Goal: Transaction & Acquisition: Purchase product/service

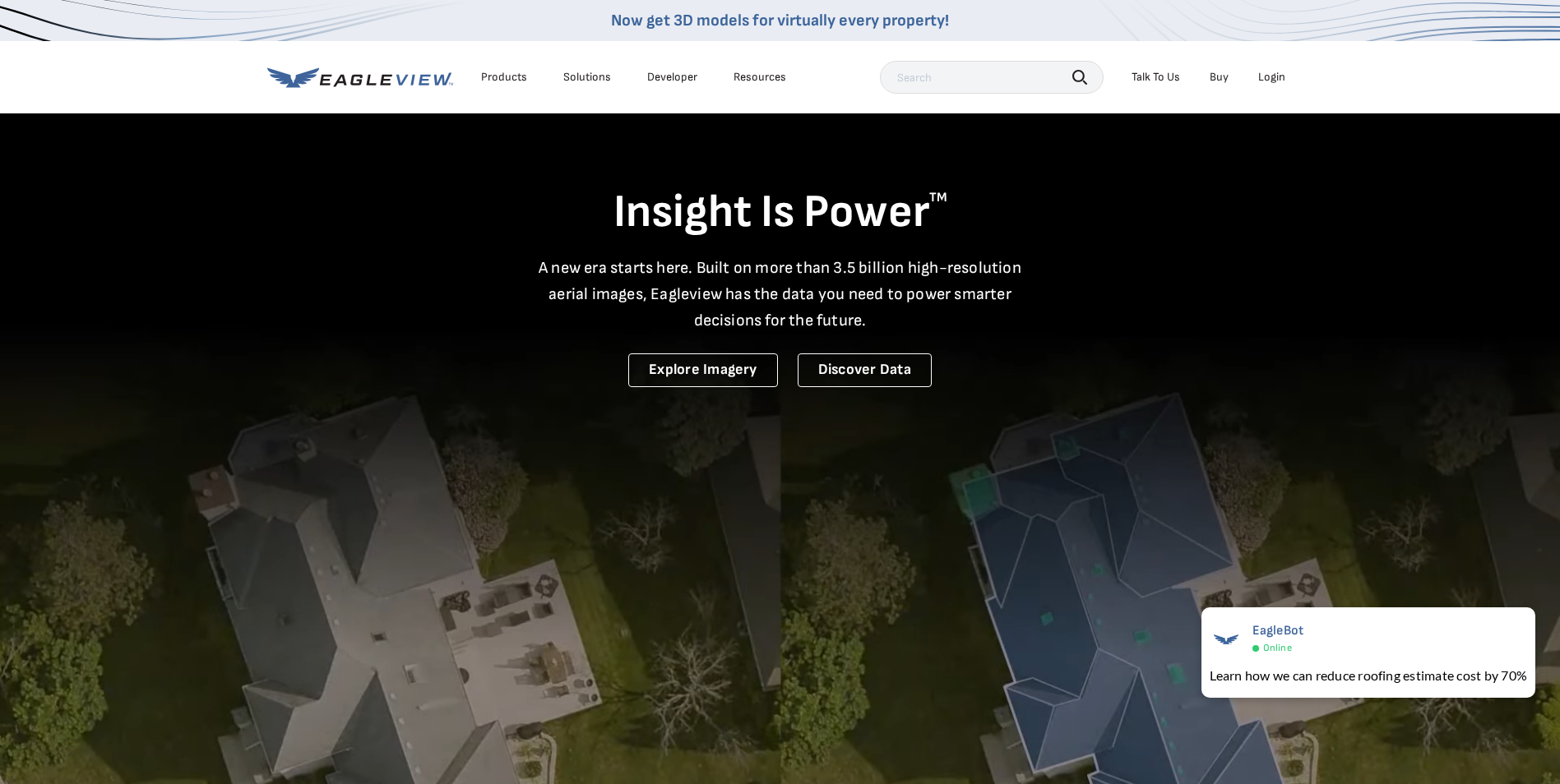
click at [1271, 73] on div "Login" at bounding box center [1272, 77] width 27 height 15
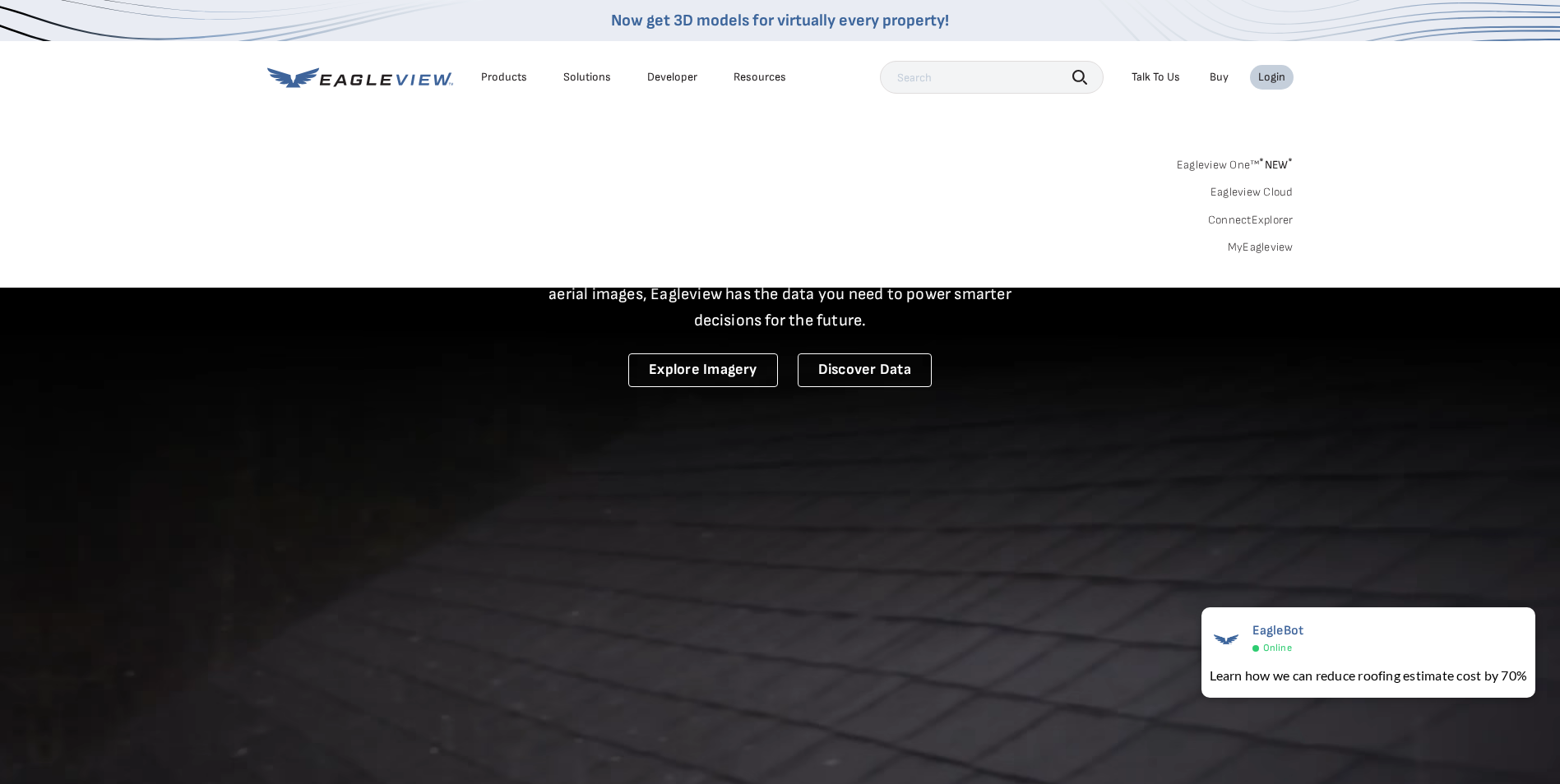
click at [1250, 244] on link "MyEagleview" at bounding box center [1260, 247] width 66 height 15
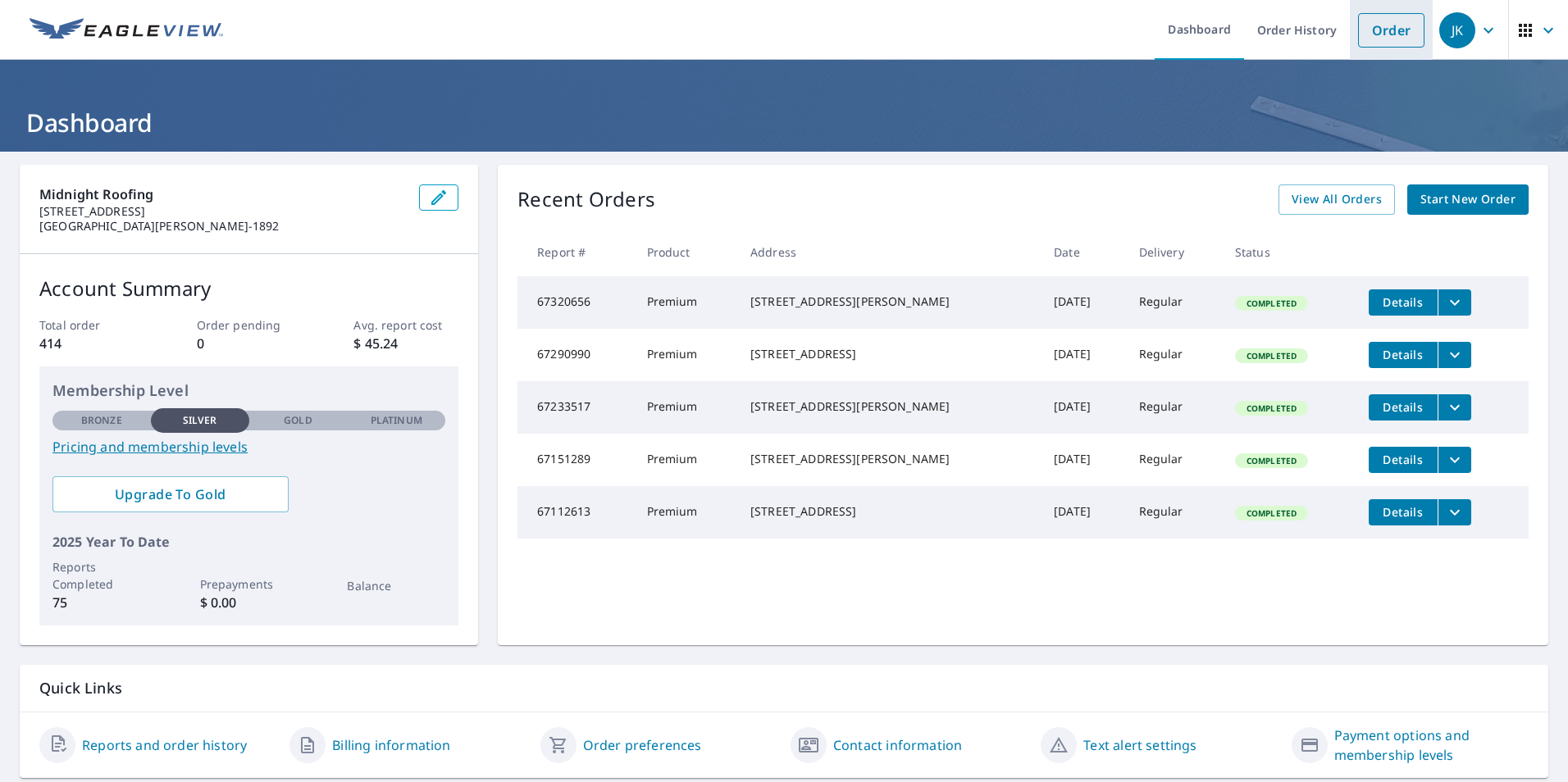
click at [1378, 28] on link "Order" at bounding box center [1391, 30] width 66 height 35
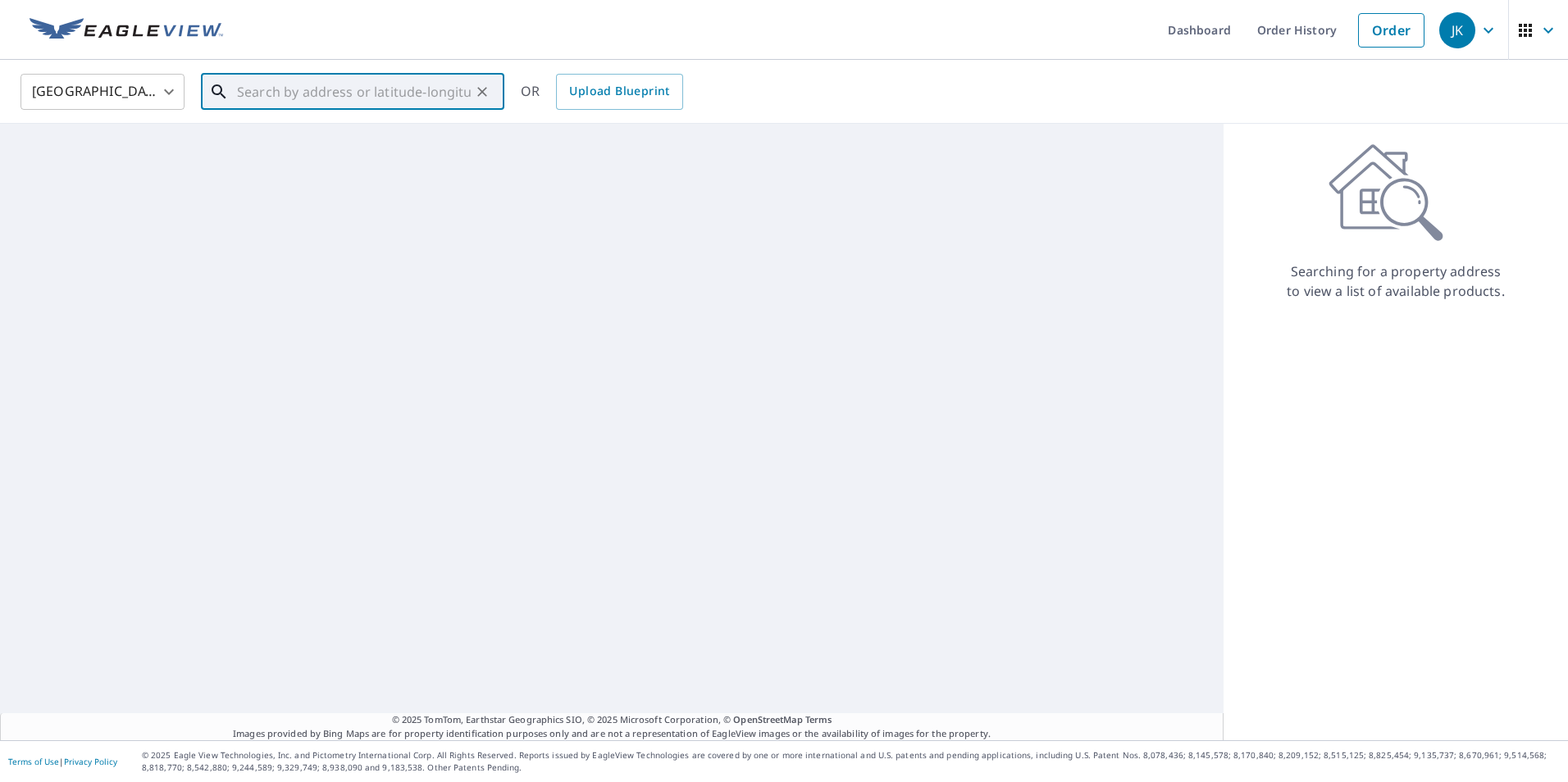
click at [303, 92] on input "text" at bounding box center [354, 91] width 233 height 46
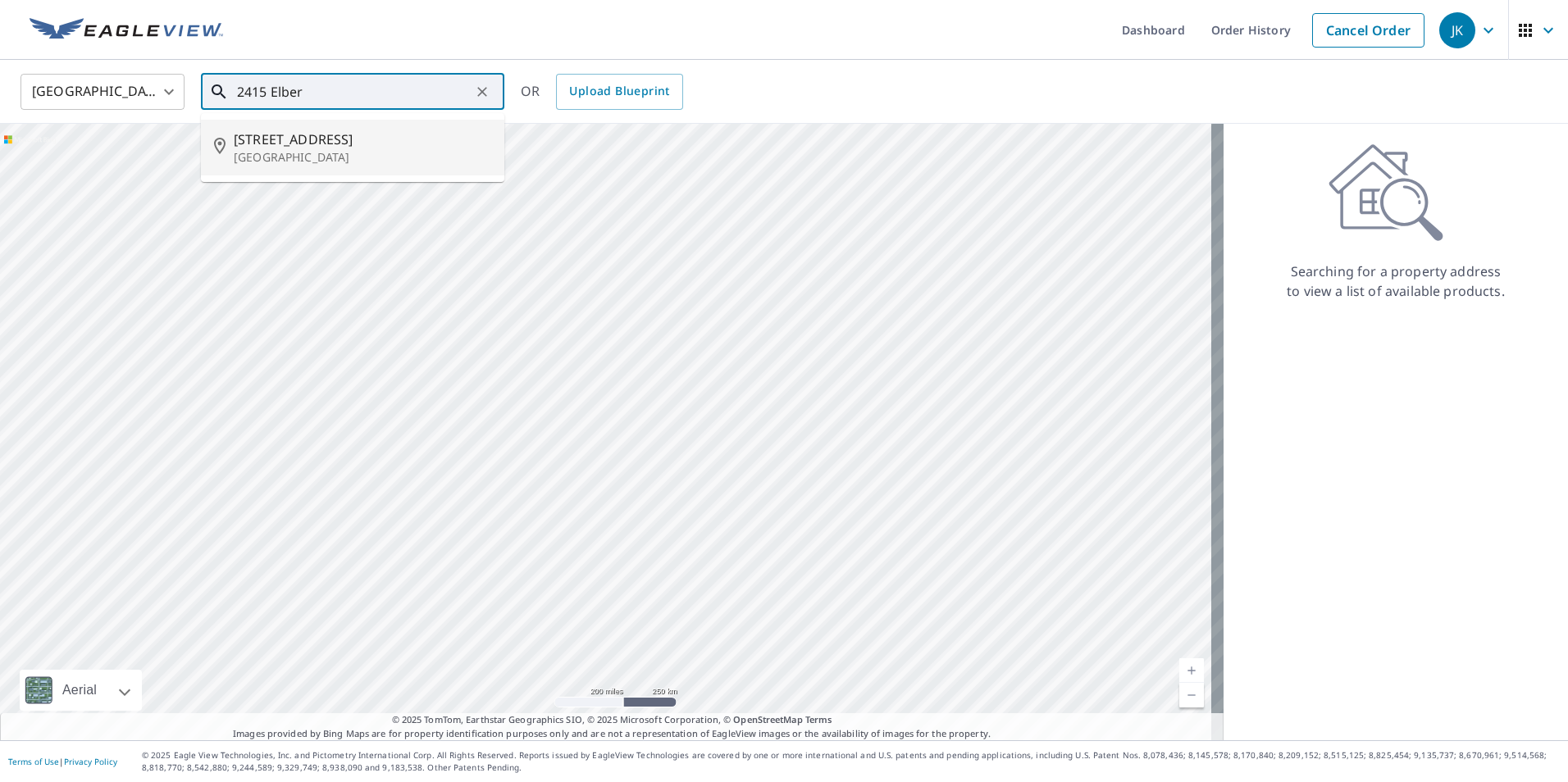
click at [315, 153] on p "[GEOGRAPHIC_DATA]" at bounding box center [362, 157] width 258 height 17
type input "[STREET_ADDRESS]"
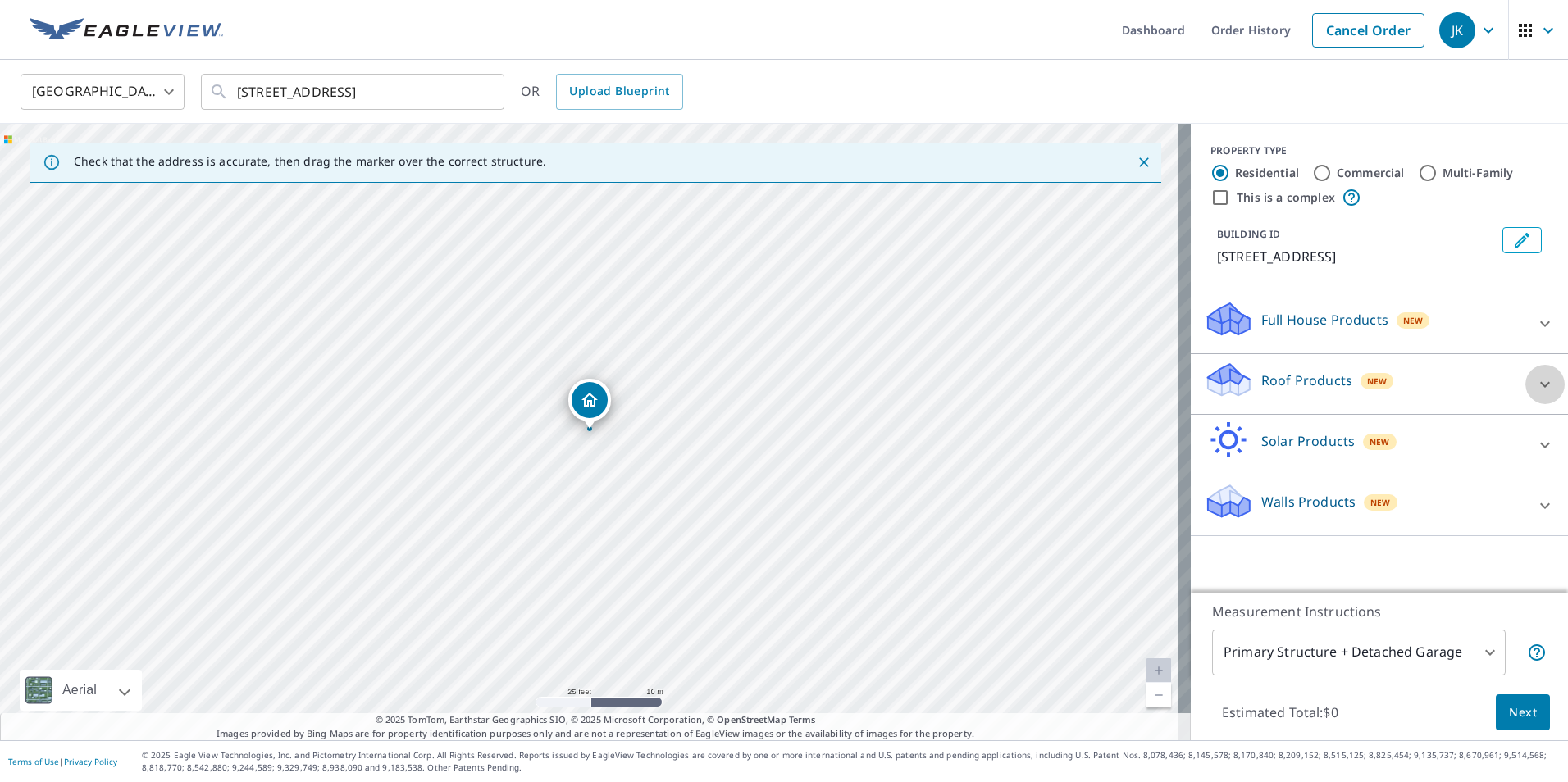
click at [1536, 387] on icon at bounding box center [1545, 384] width 20 height 20
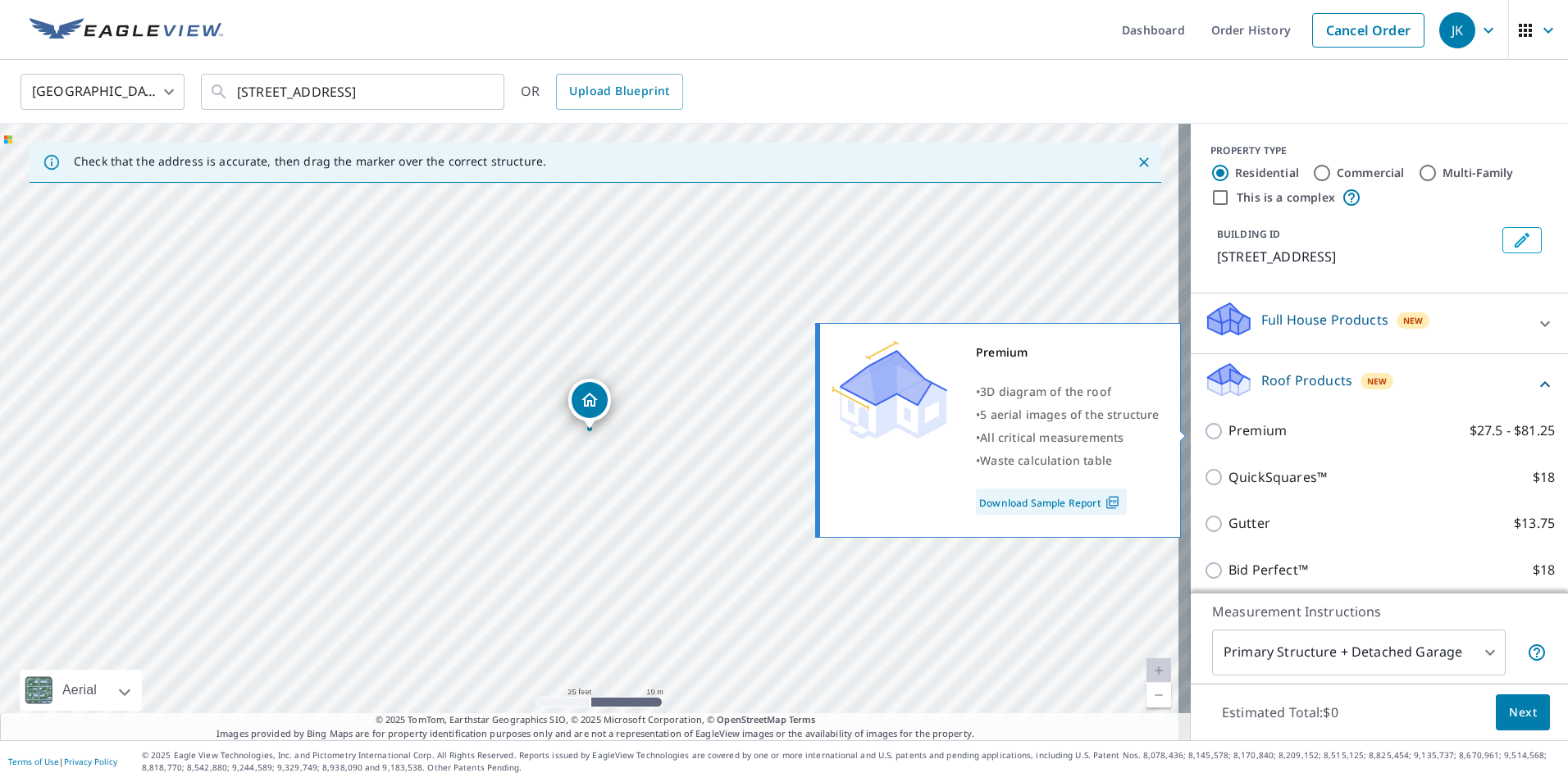
click at [1204, 436] on input "Premium $27.5 - $81.25" at bounding box center [1216, 431] width 24 height 20
checkbox input "true"
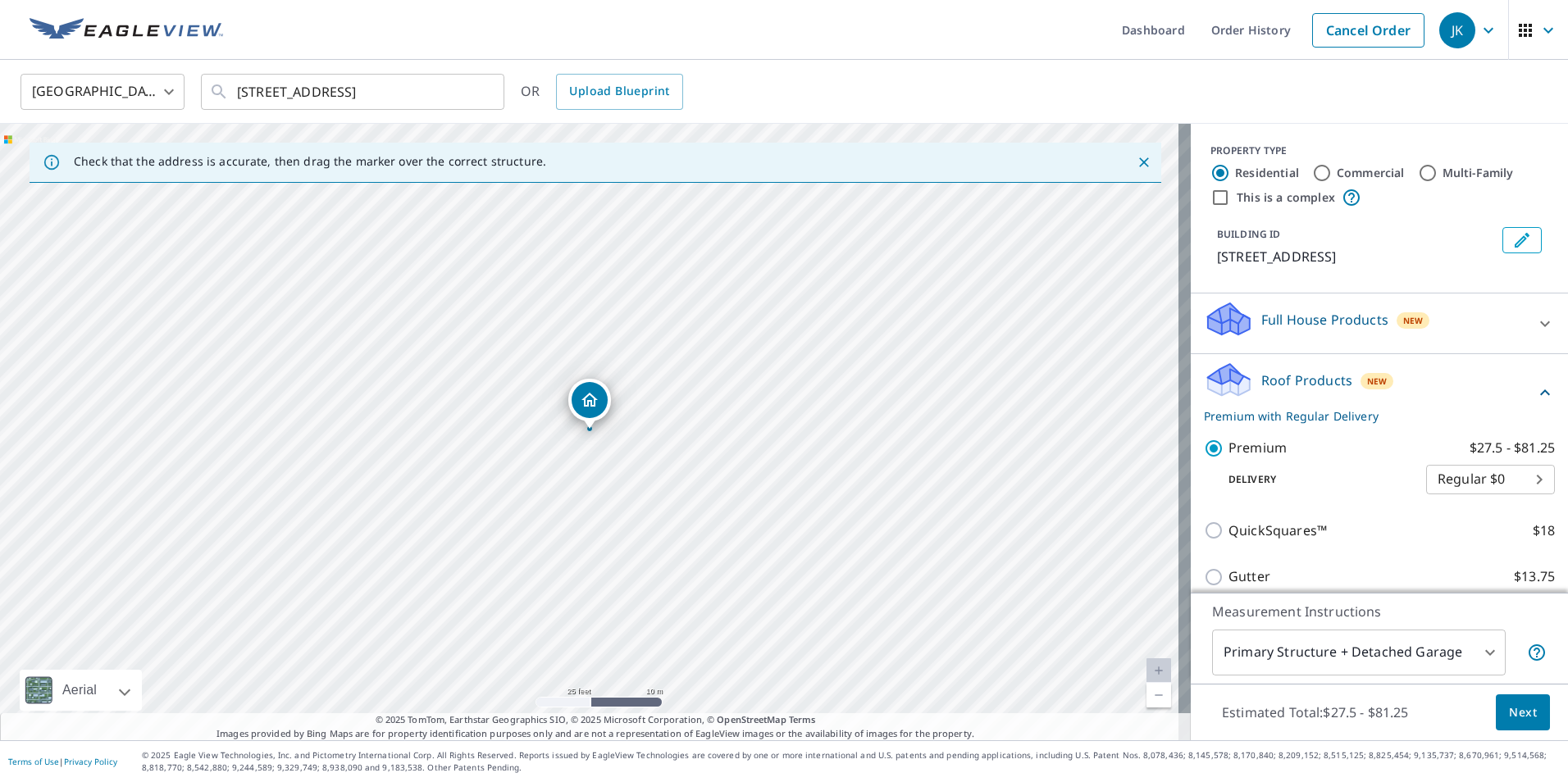
click at [1513, 706] on span "Next" at bounding box center [1524, 713] width 28 height 21
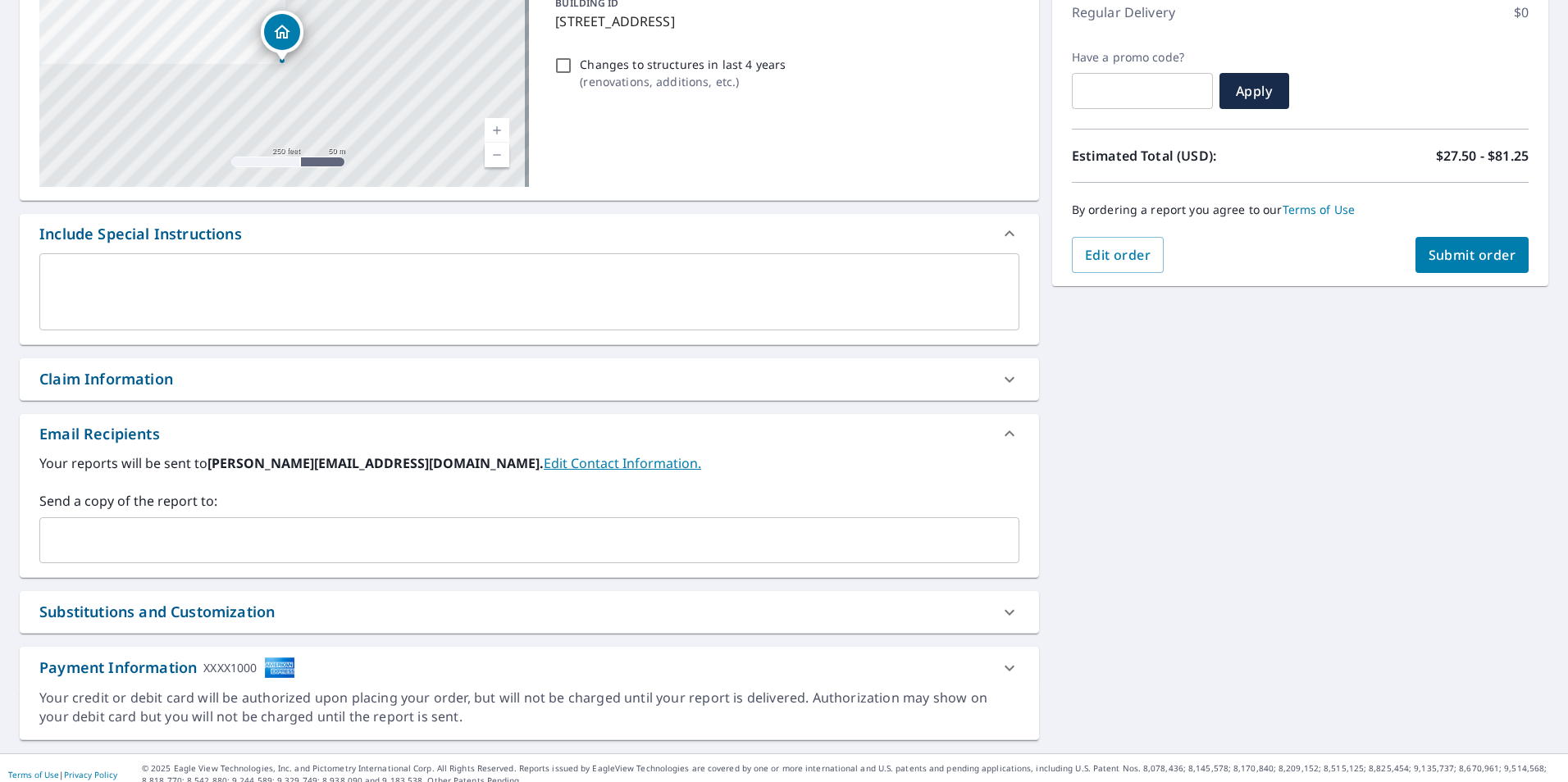
scroll to position [246, 0]
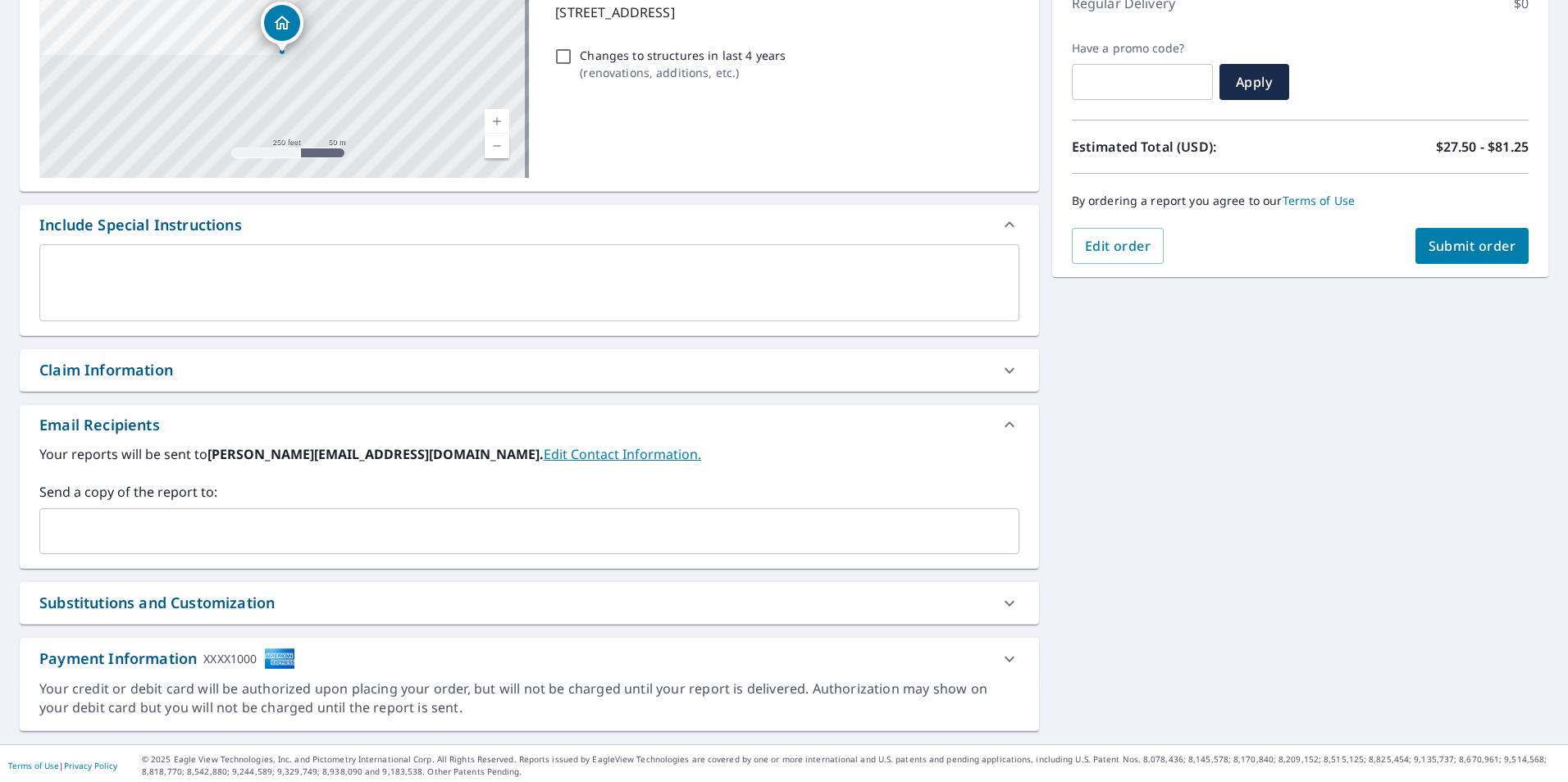
click at [121, 361] on div "Claim Information" at bounding box center [105, 369] width 133 height 22
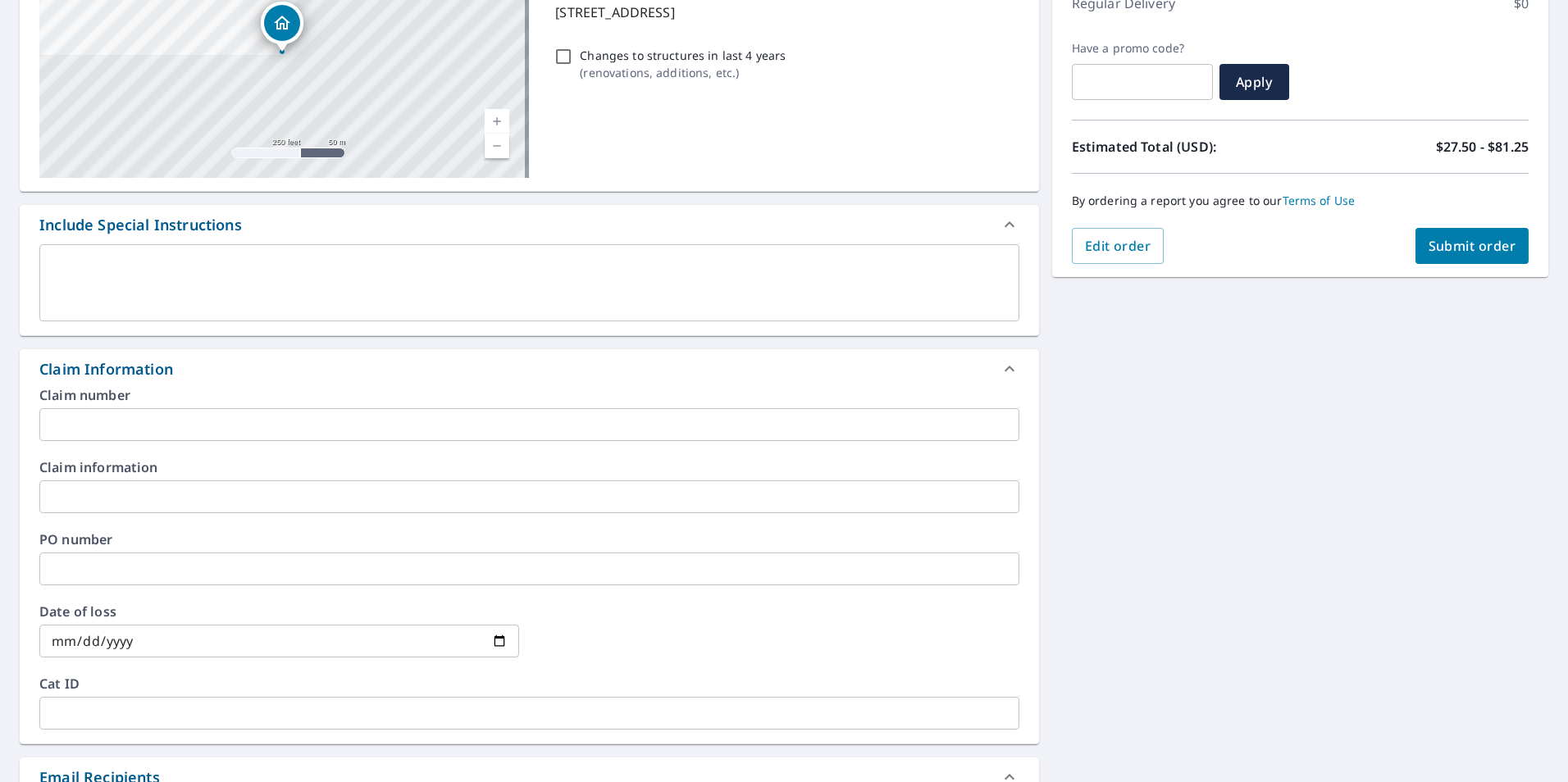
click at [77, 494] on input "text" at bounding box center [529, 497] width 980 height 33
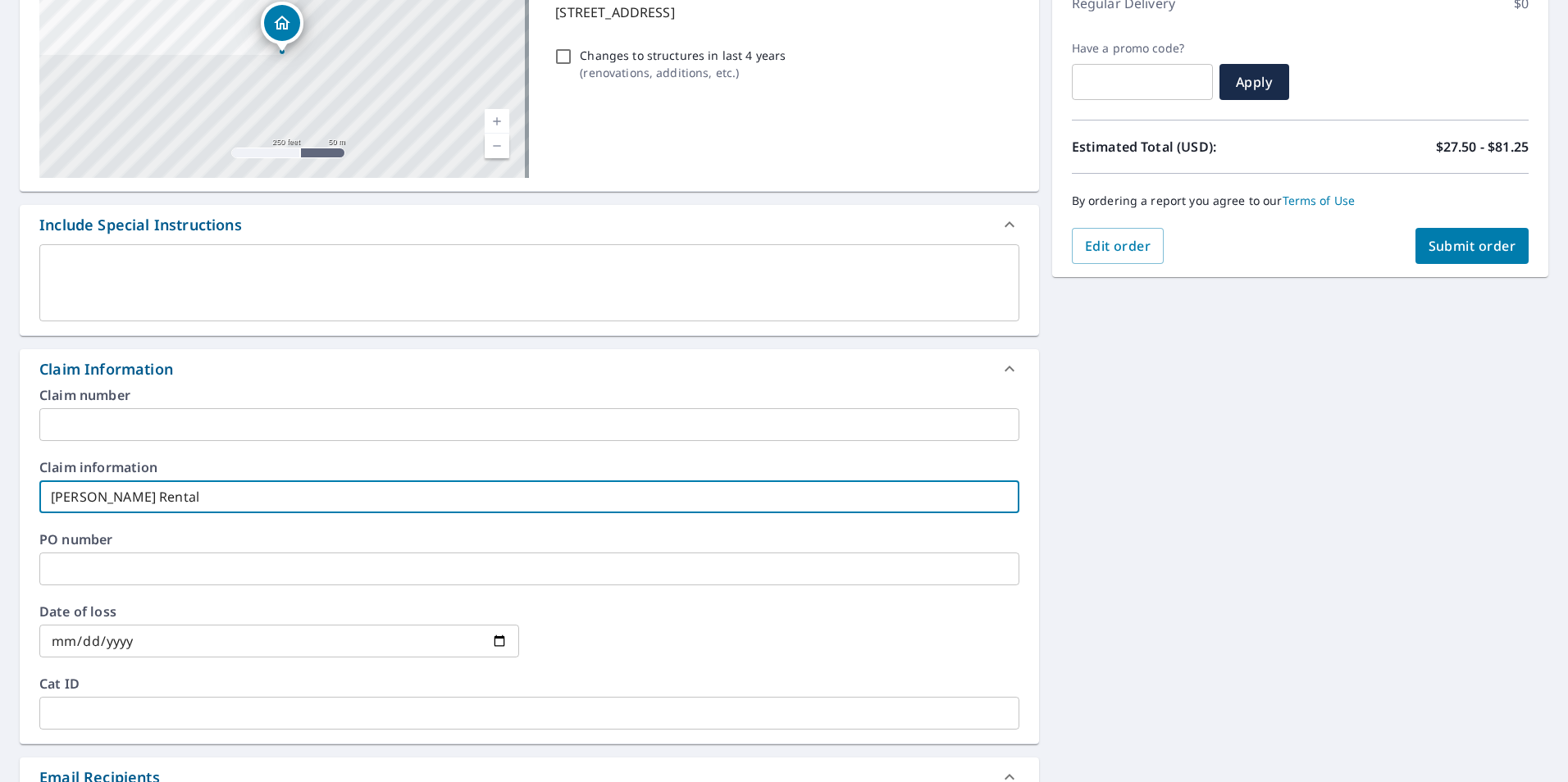
type input "[PERSON_NAME] Rental"
click at [1435, 240] on span "Submit order" at bounding box center [1472, 246] width 88 height 18
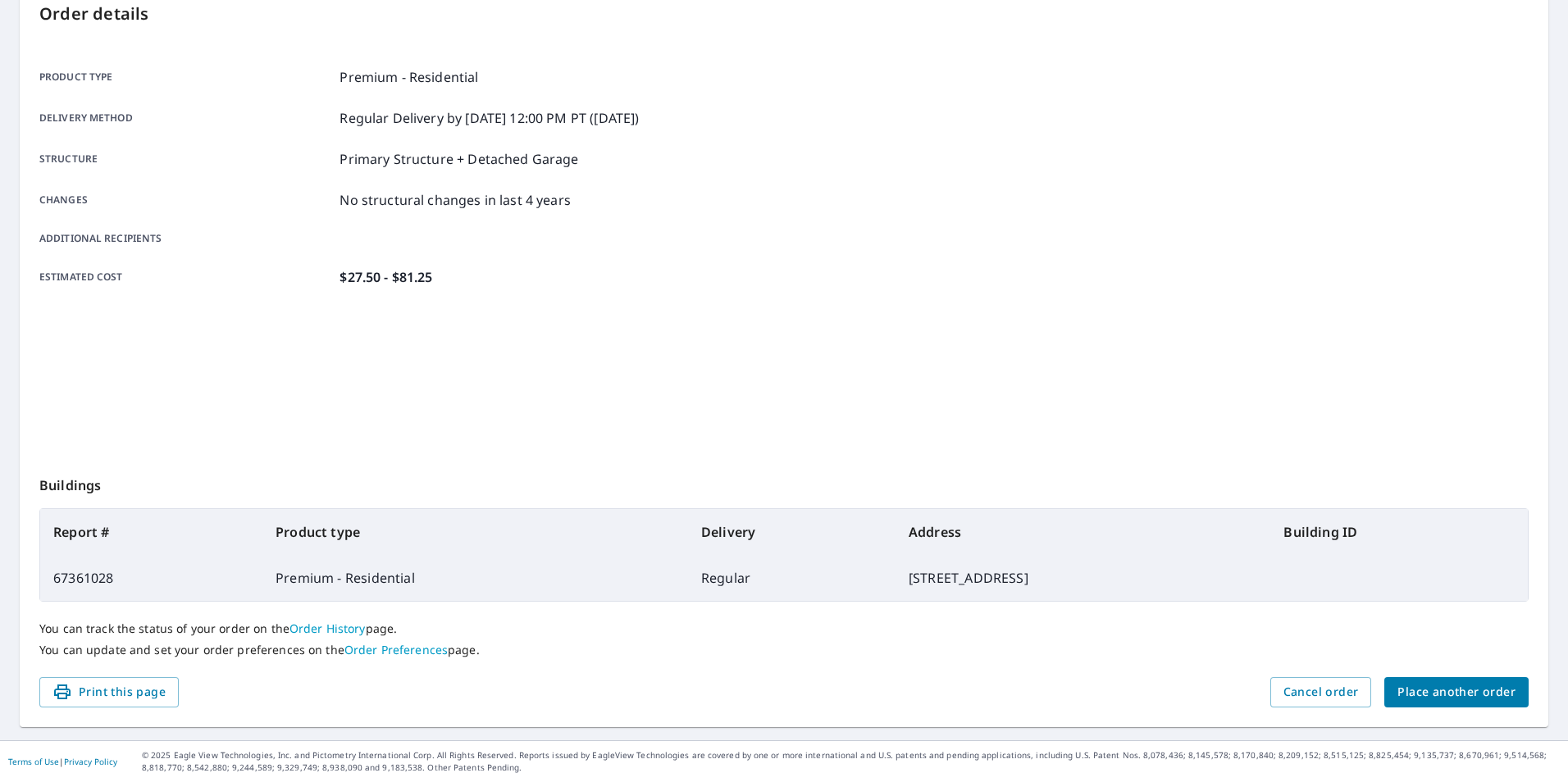
scroll to position [183, 0]
